Goal: Go to known website: Access a specific website the user already knows

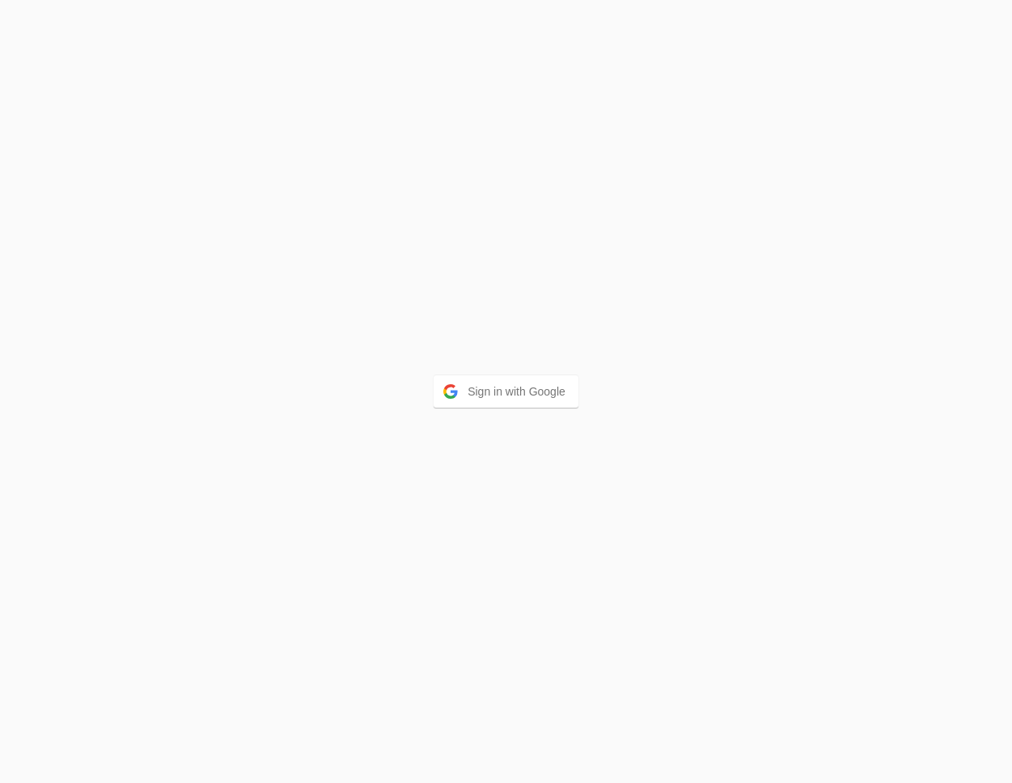
click at [504, 386] on button "Sign in with Google" at bounding box center [506, 391] width 145 height 32
